Goal: Transaction & Acquisition: Purchase product/service

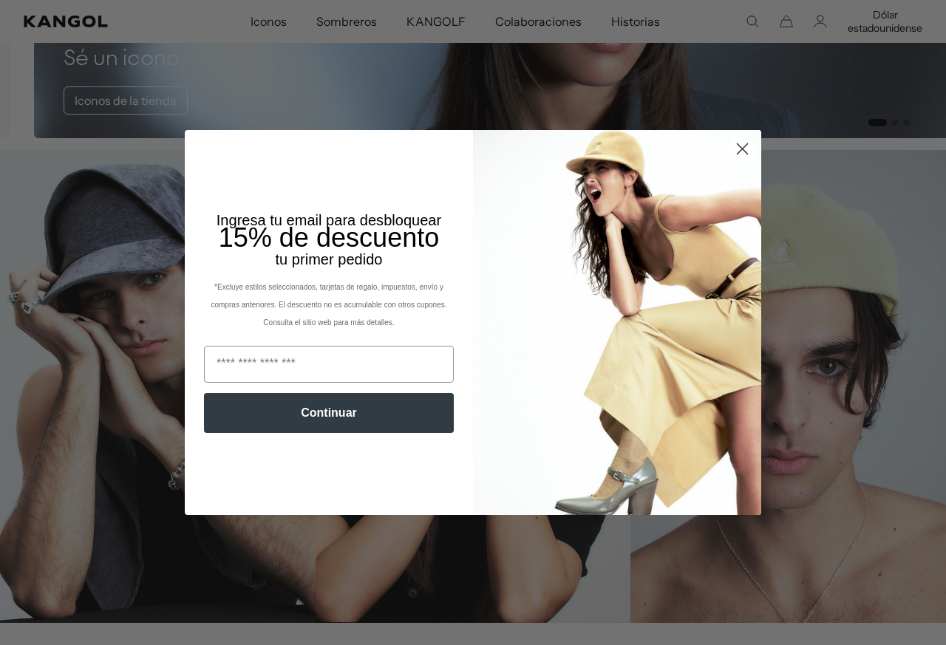
click at [737, 148] on icon "Cerrar diálogo" at bounding box center [742, 149] width 10 height 10
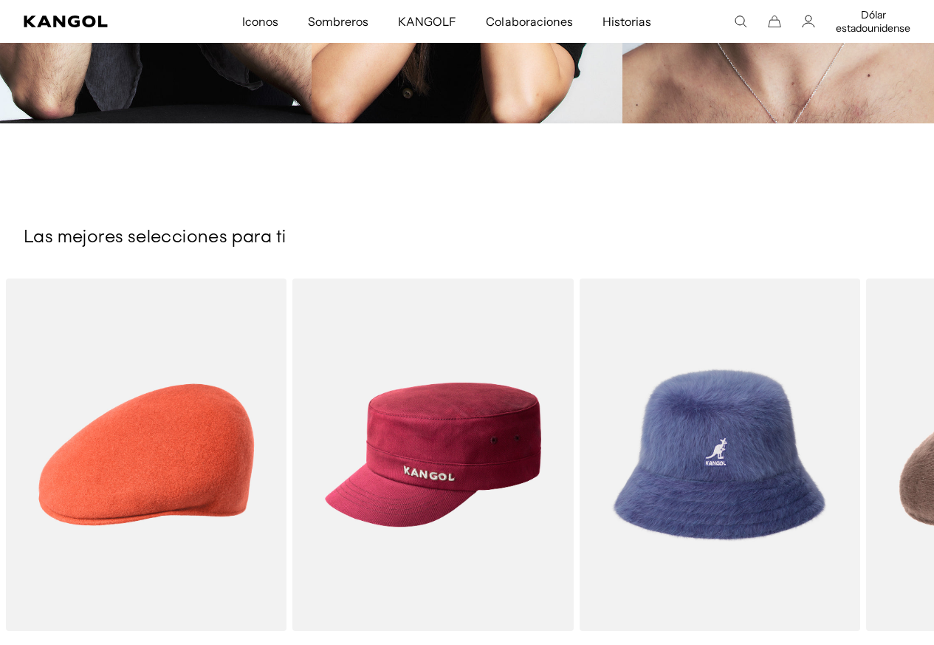
scroll to position [2142, 0]
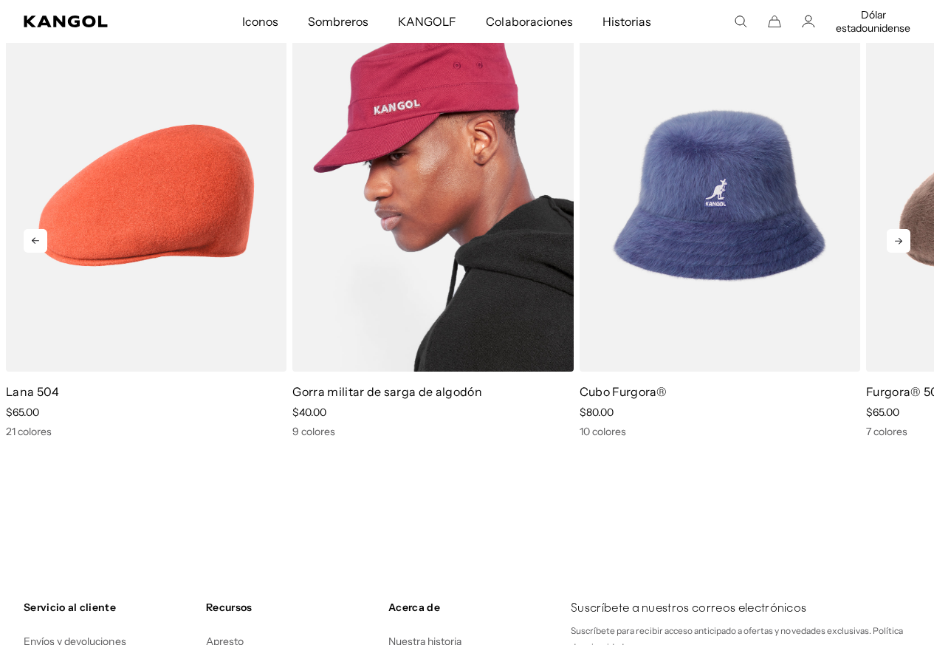
click at [465, 202] on img "2 de 10" at bounding box center [433, 195] width 281 height 352
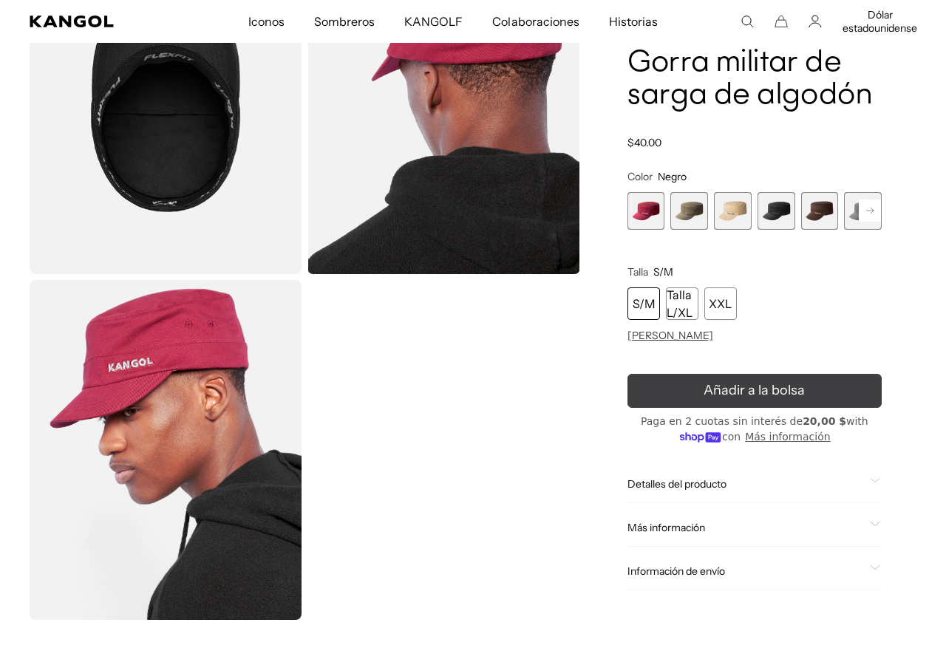
scroll to position [0, 304]
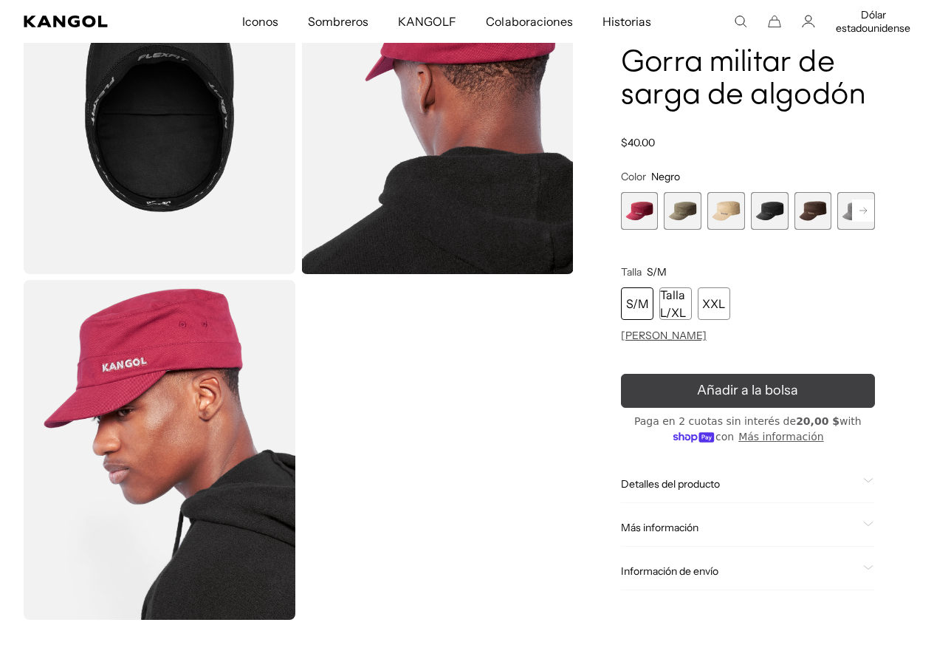
click at [746, 385] on icon "submit" at bounding box center [748, 390] width 27 height 27
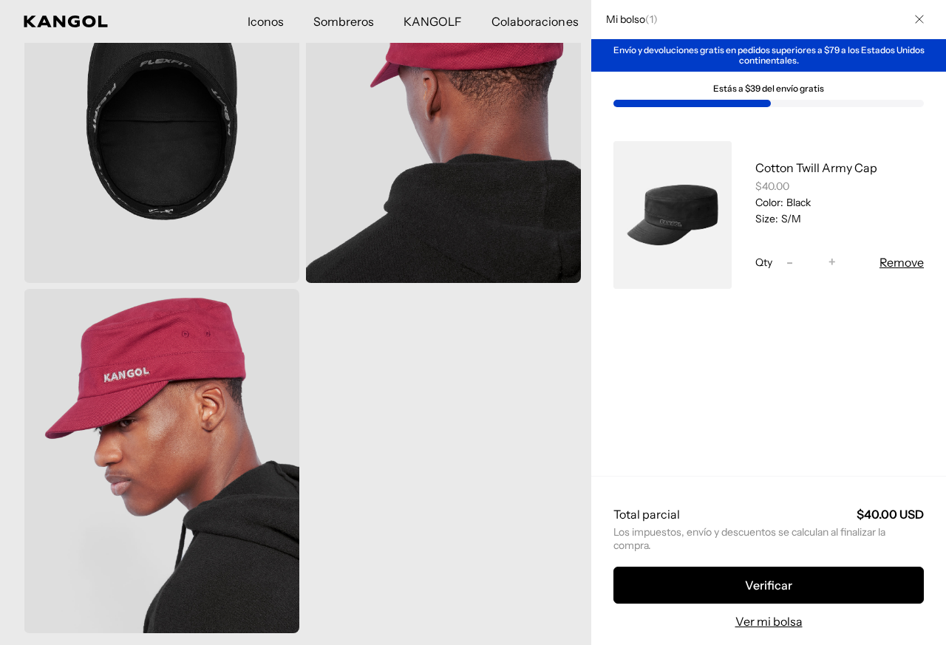
scroll to position [0, 0]
click at [607, 218] on div "Cotton Twill Army Cap $40.00 Color: Black Size: S/M Qty Decrease quantity for C…" at bounding box center [768, 215] width 355 height 192
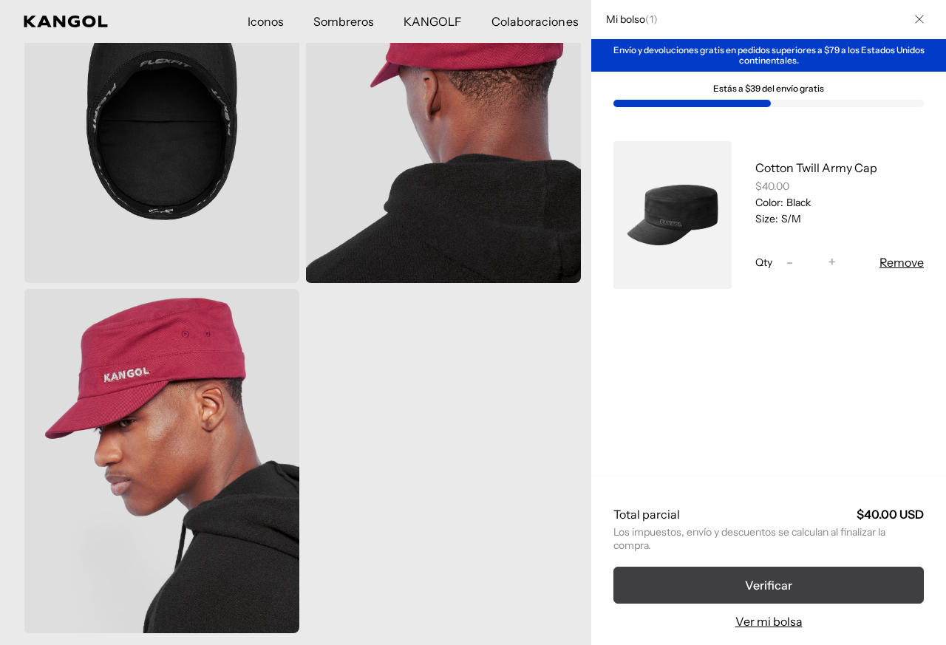
click at [847, 591] on button "Verificar" at bounding box center [768, 585] width 310 height 37
